Goal: Task Accomplishment & Management: Use online tool/utility

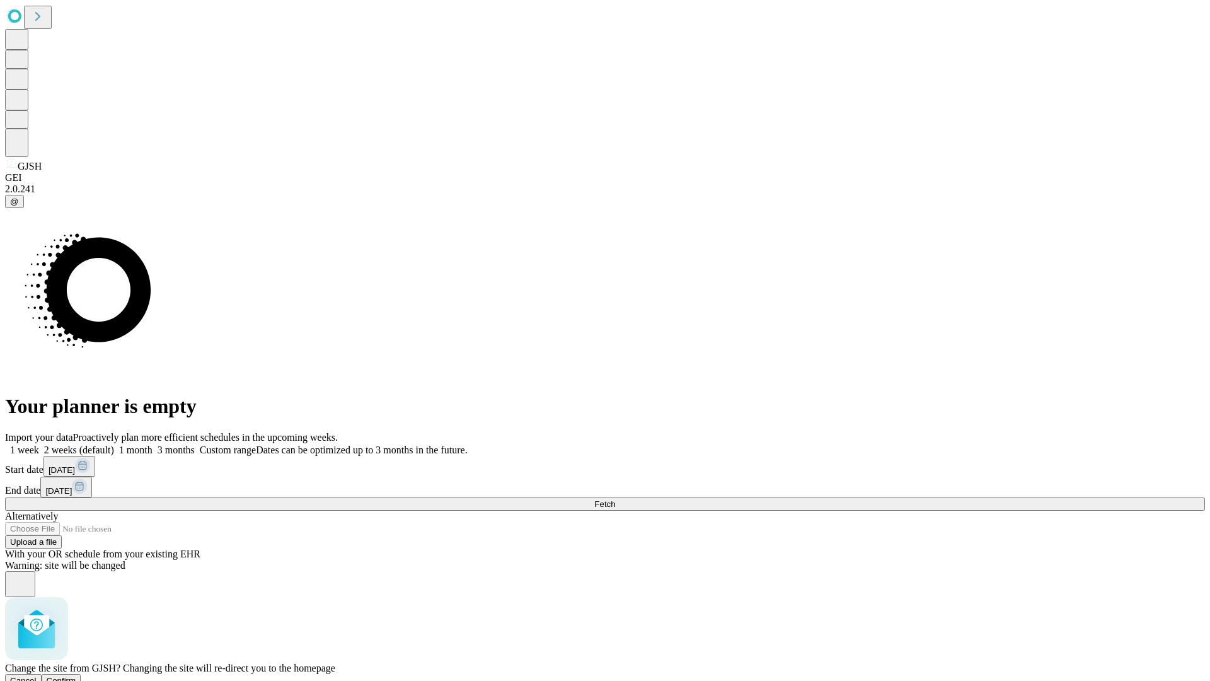
click at [76, 676] on span "Confirm" at bounding box center [62, 680] width 30 height 9
click at [153, 444] on label "1 month" at bounding box center [133, 449] width 38 height 11
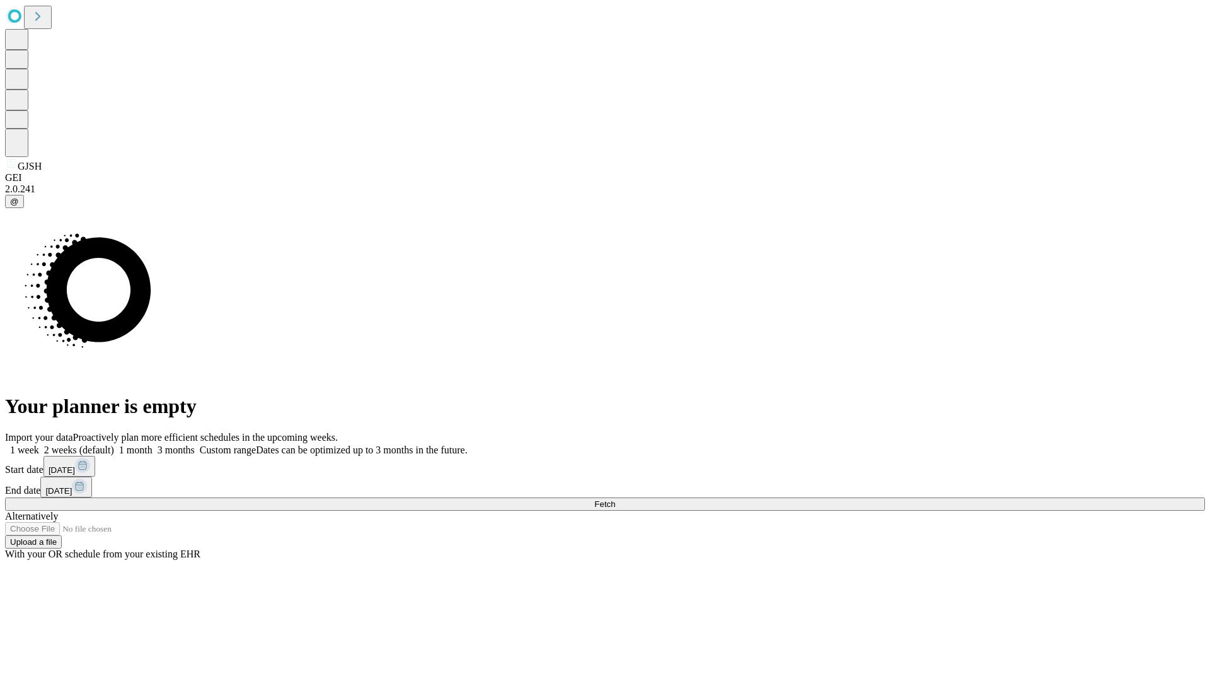
click at [615, 499] on span "Fetch" at bounding box center [604, 503] width 21 height 9
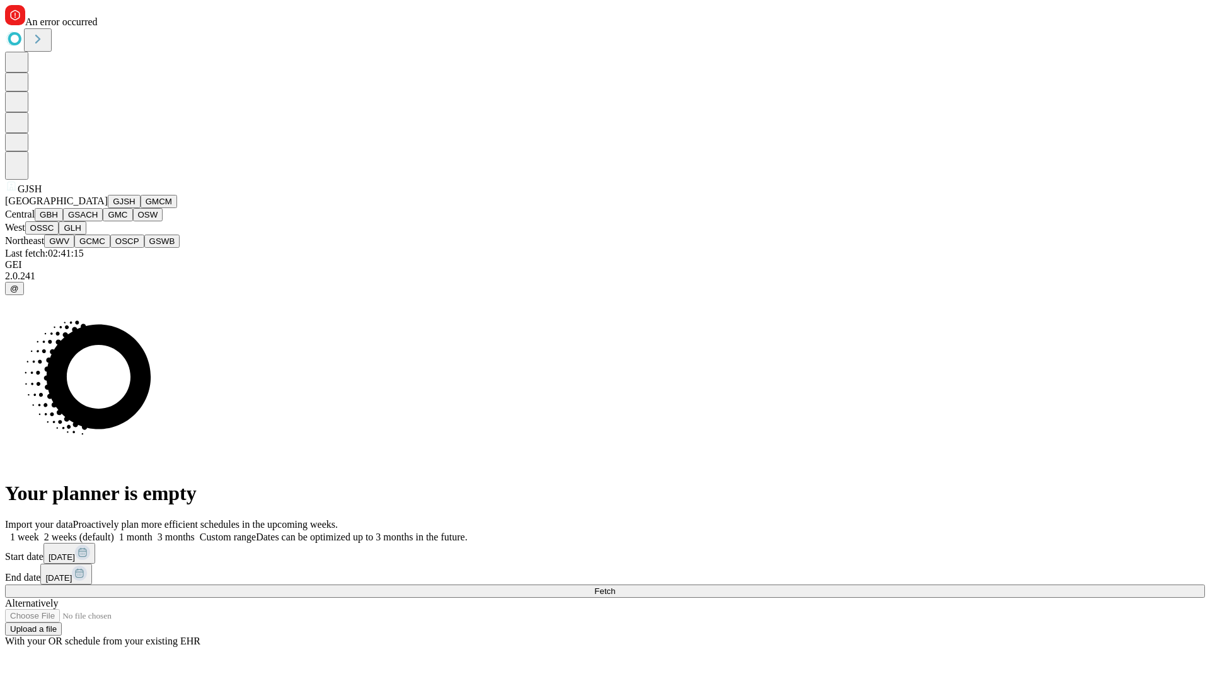
click at [141, 208] on button "GMCM" at bounding box center [159, 201] width 37 height 13
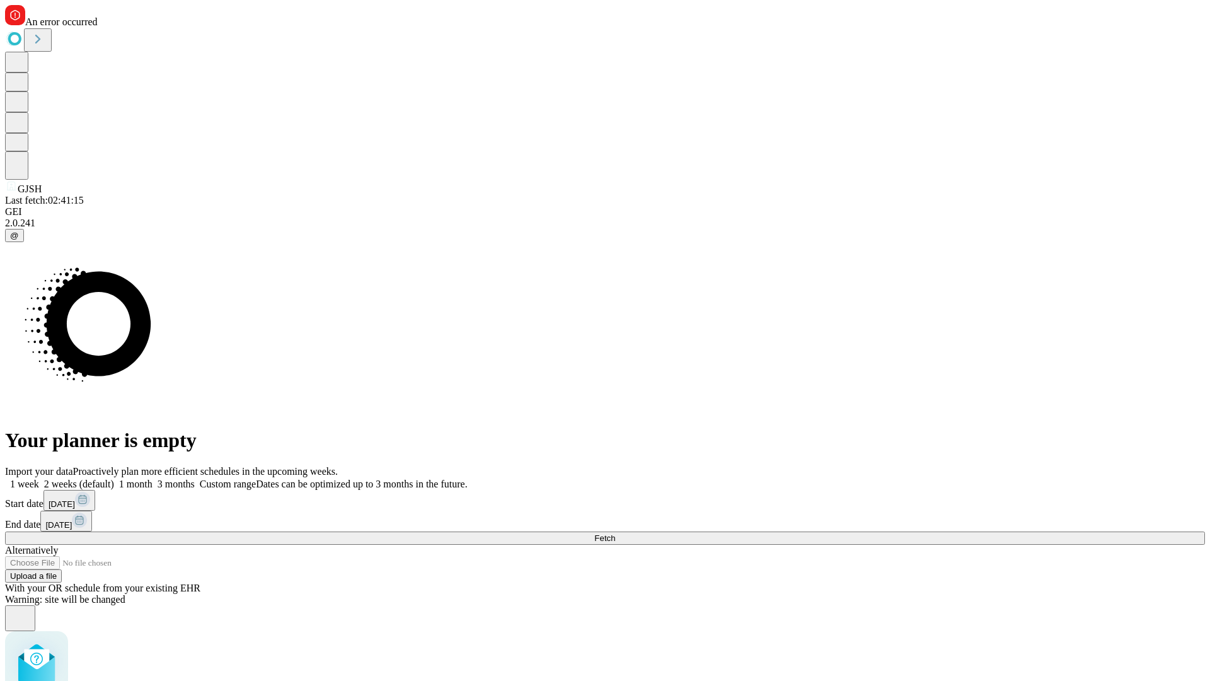
click at [153, 478] on label "1 month" at bounding box center [133, 483] width 38 height 11
click at [615, 533] on span "Fetch" at bounding box center [604, 537] width 21 height 9
click at [153, 478] on label "1 month" at bounding box center [133, 483] width 38 height 11
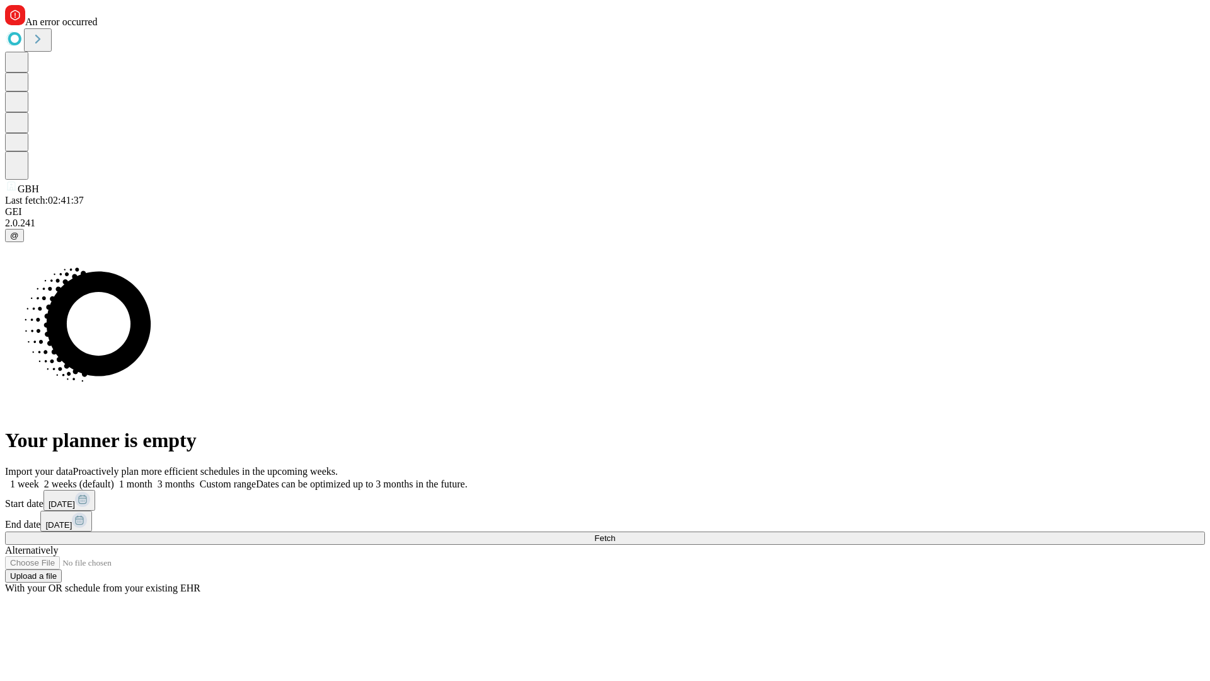
click at [615, 533] on span "Fetch" at bounding box center [604, 537] width 21 height 9
click at [153, 478] on label "1 month" at bounding box center [133, 483] width 38 height 11
click at [615, 533] on span "Fetch" at bounding box center [604, 537] width 21 height 9
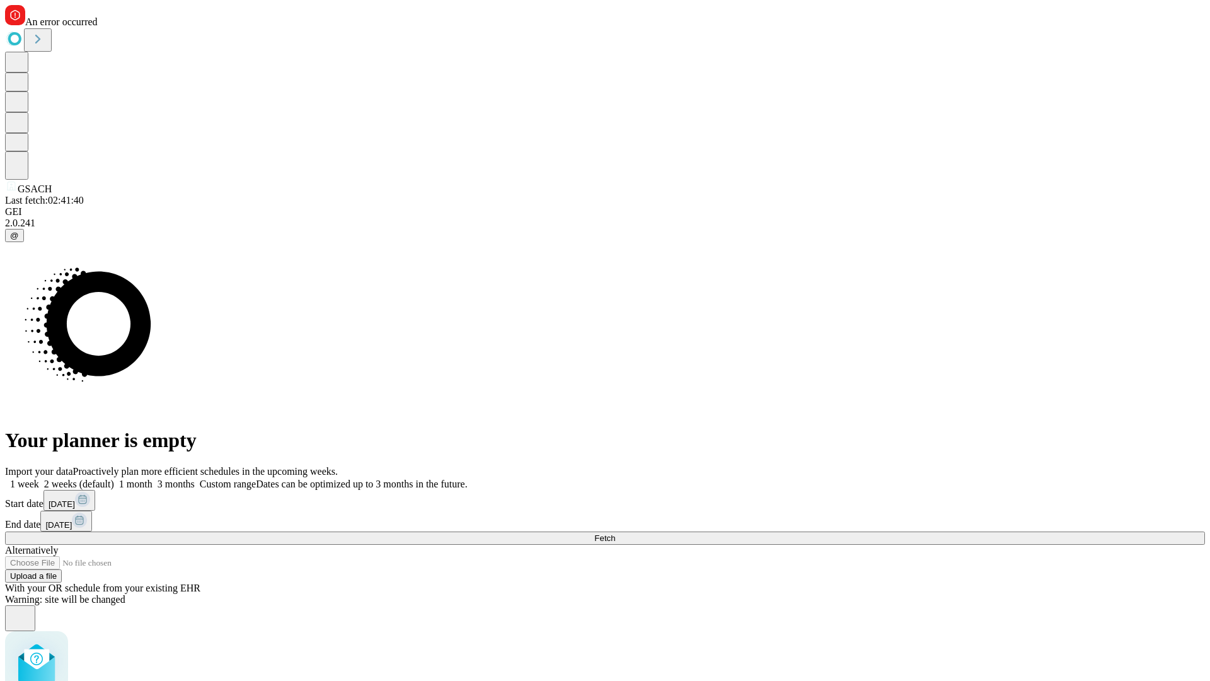
click at [153, 478] on label "1 month" at bounding box center [133, 483] width 38 height 11
click at [615, 533] on span "Fetch" at bounding box center [604, 537] width 21 height 9
click at [153, 478] on label "1 month" at bounding box center [133, 483] width 38 height 11
click at [615, 533] on span "Fetch" at bounding box center [604, 537] width 21 height 9
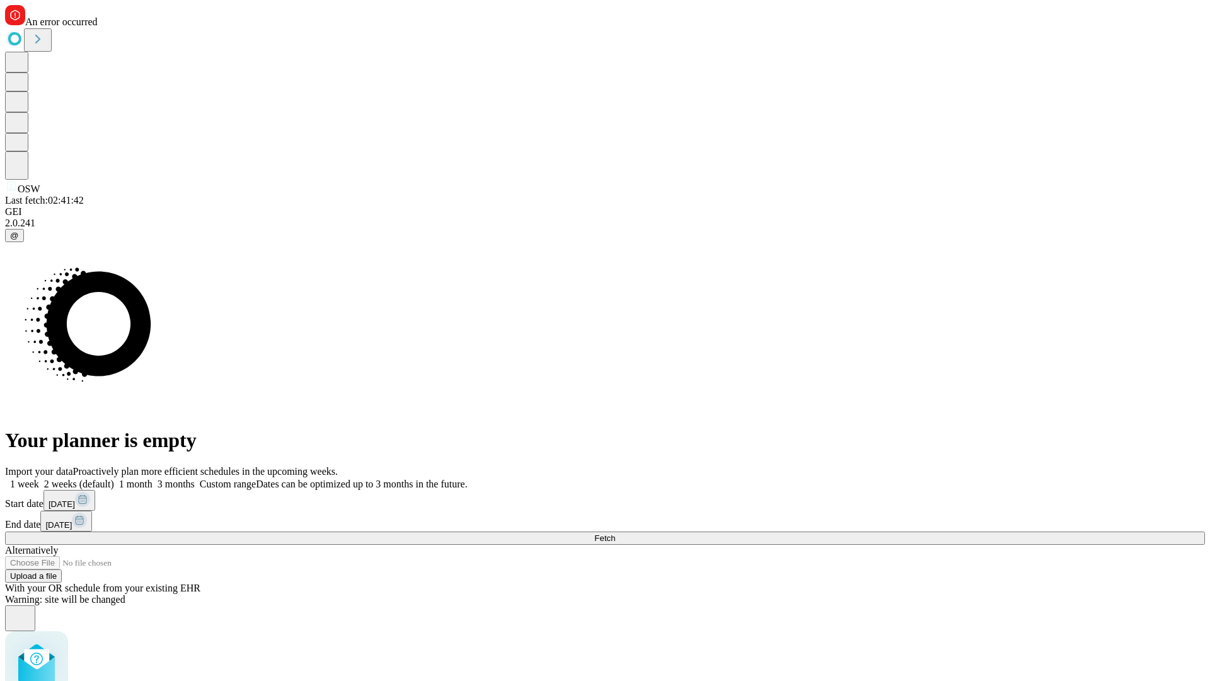
click at [153, 478] on label "1 month" at bounding box center [133, 483] width 38 height 11
click at [615, 533] on span "Fetch" at bounding box center [604, 537] width 21 height 9
